Goal: Information Seeking & Learning: Learn about a topic

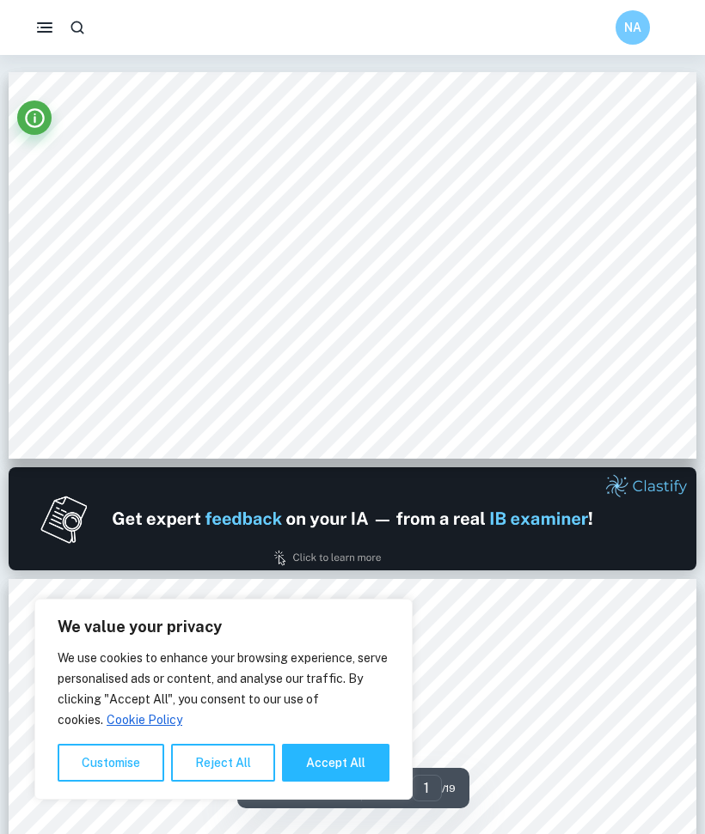
click at [198, 755] on button "Reject All" at bounding box center [223, 763] width 104 height 38
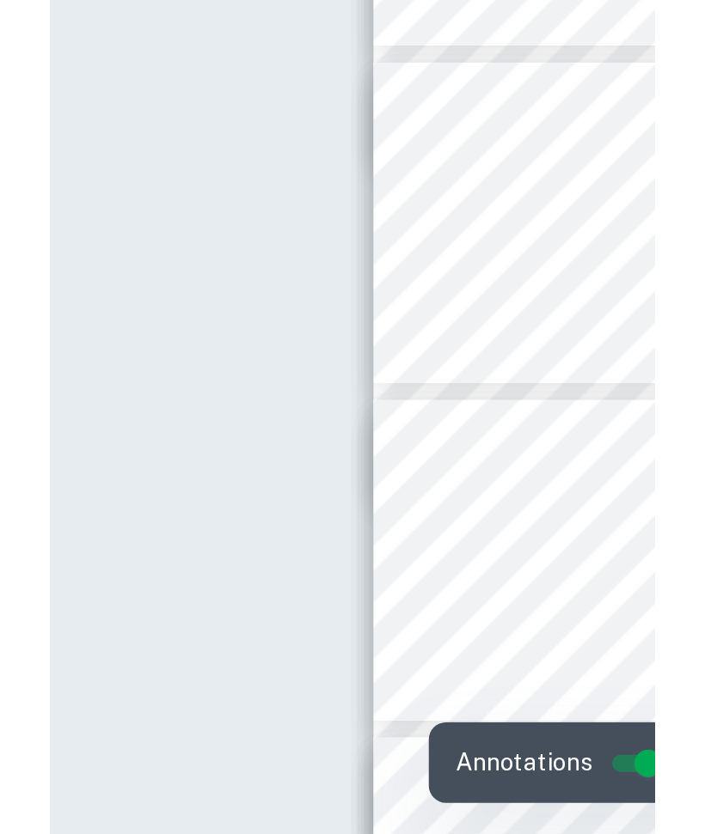
scroll to position [1498, 0]
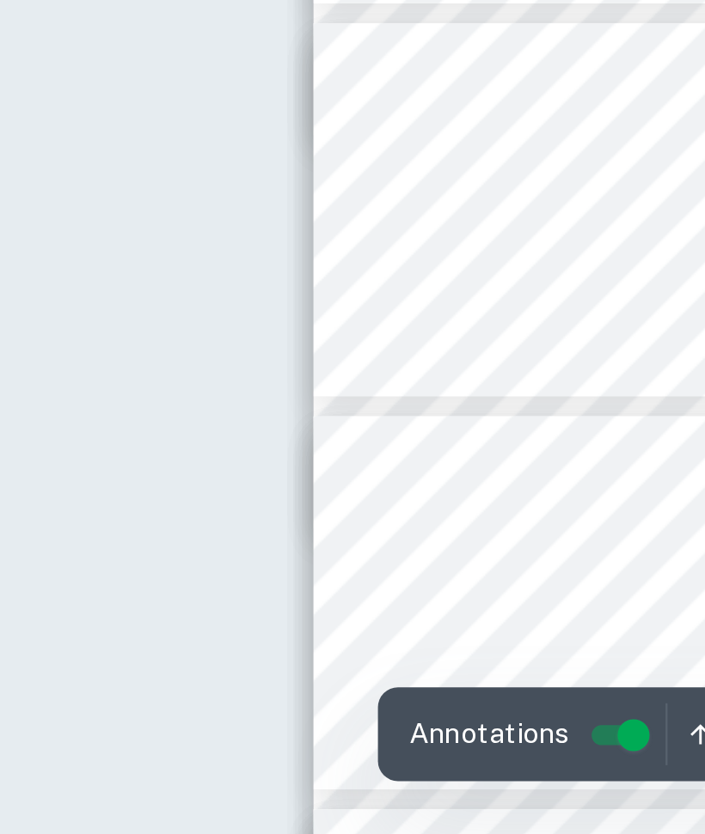
type input "9"
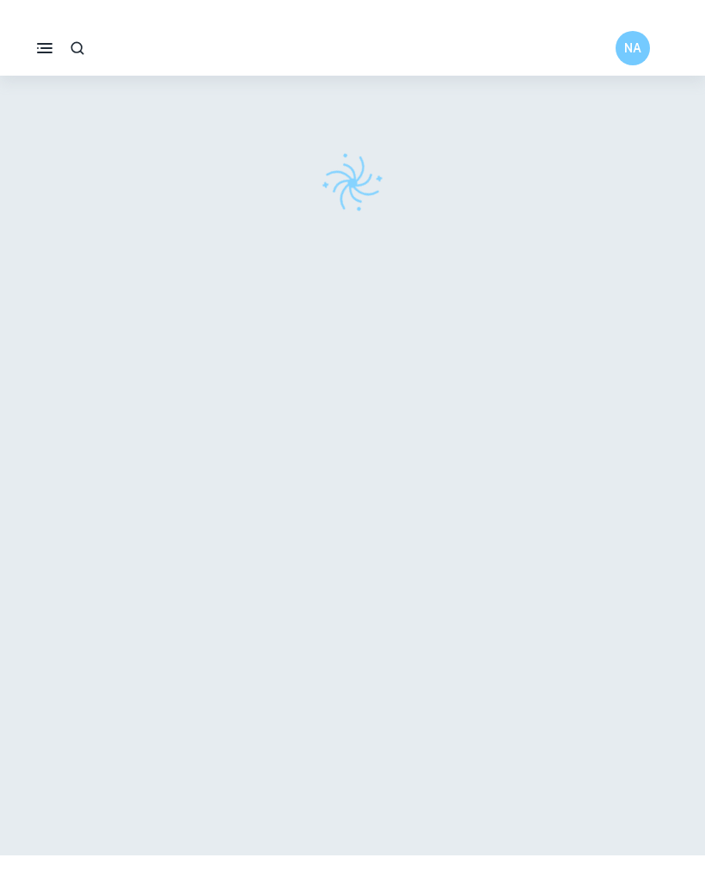
scroll to position [357, 122]
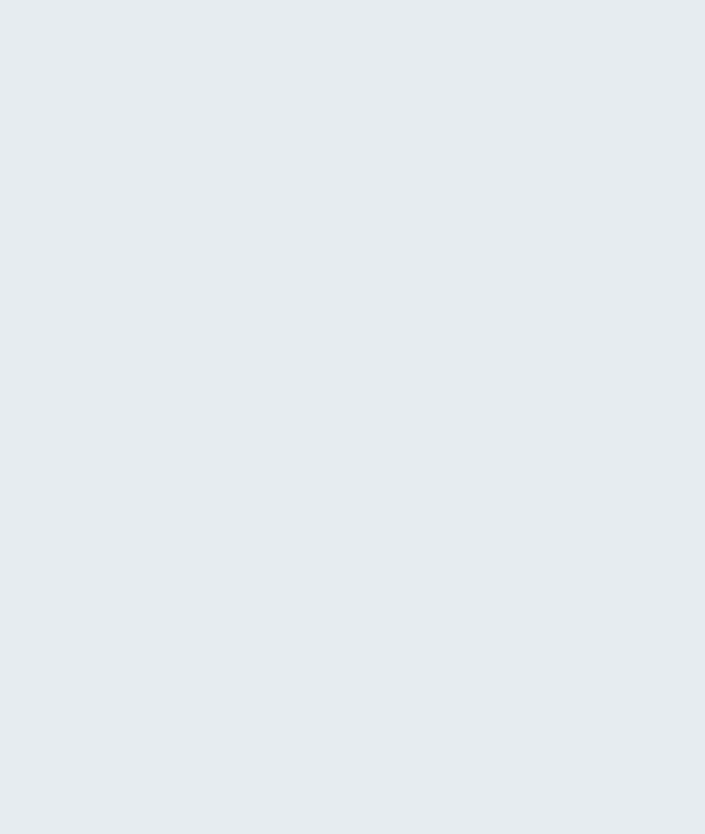
click at [226, 14] on div at bounding box center [352, 392] width 687 height 785
